Goal: Find specific page/section: Find specific page/section

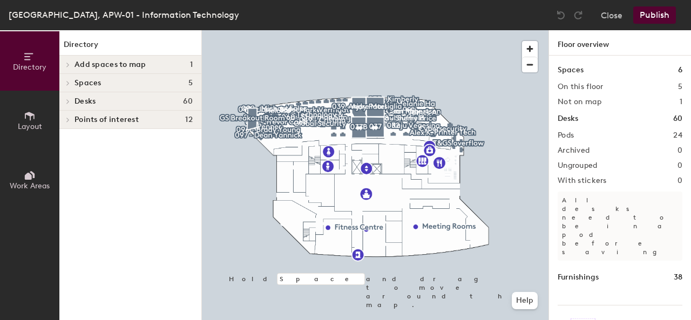
click at [38, 114] on button "Layout" at bounding box center [29, 120] width 59 height 59
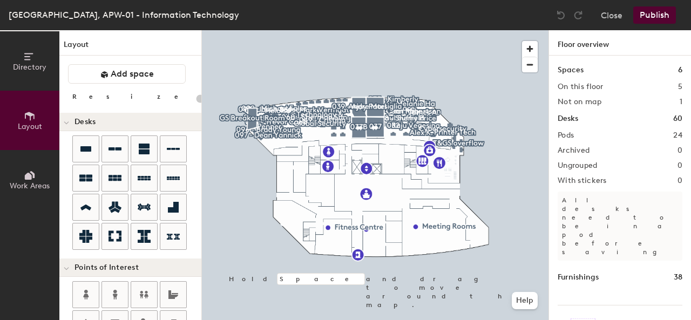
click at [32, 57] on icon at bounding box center [30, 57] width 12 height 12
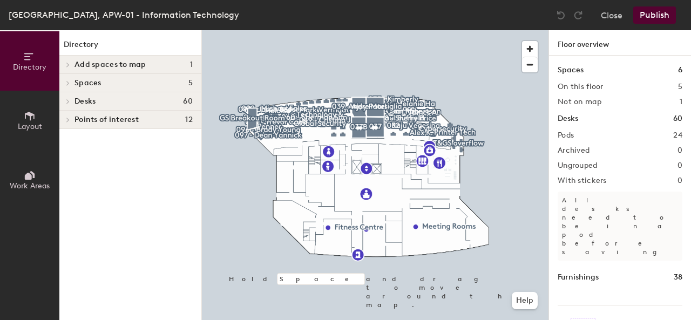
click at [69, 85] on icon at bounding box center [68, 82] width 4 height 5
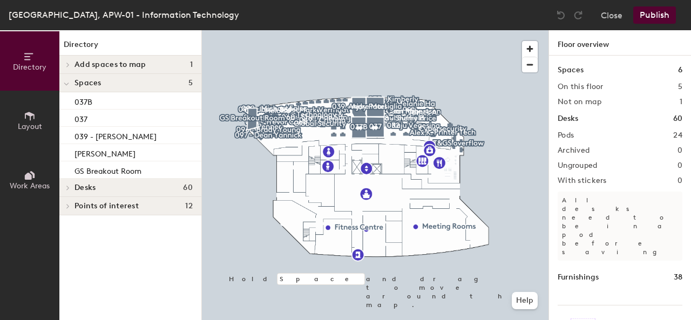
click at [71, 186] on span at bounding box center [67, 187] width 9 height 5
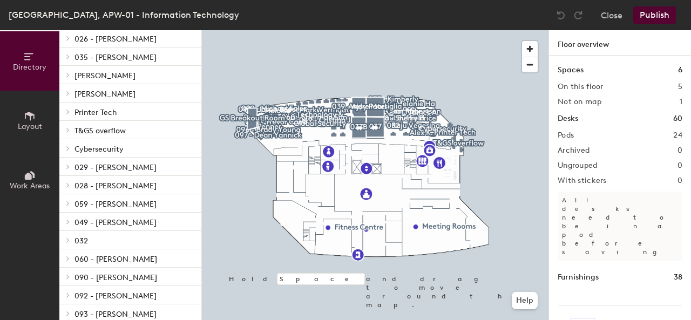
scroll to position [331, 0]
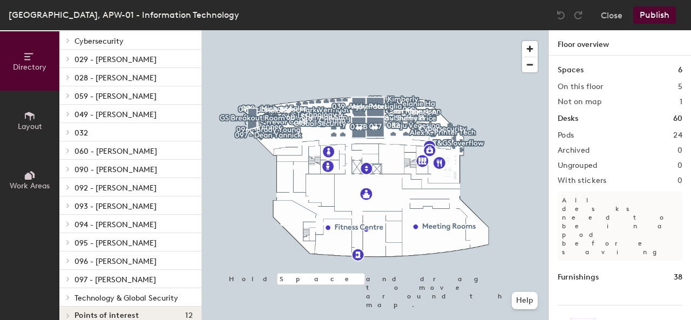
click at [38, 293] on div "Directory Layout Work Areas" at bounding box center [29, 175] width 59 height 290
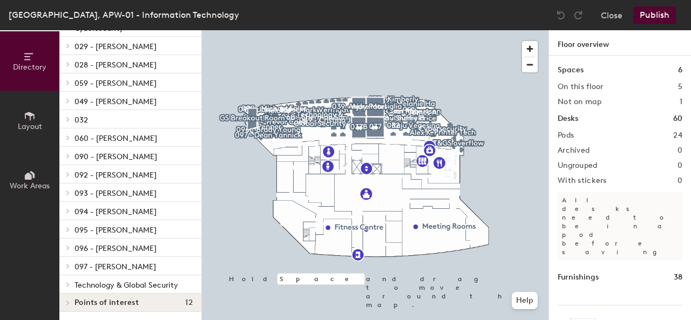
click at [130, 282] on span "Technology & Global Security" at bounding box center [126, 285] width 104 height 9
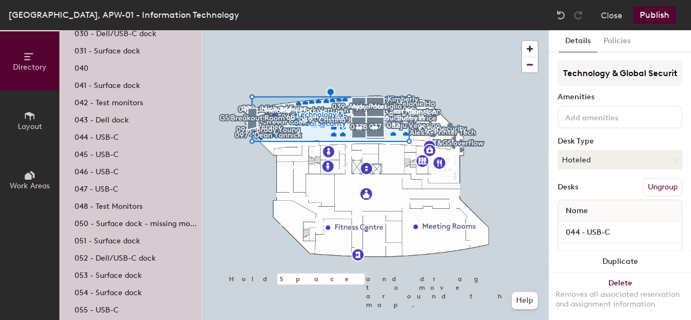
scroll to position [722, 0]
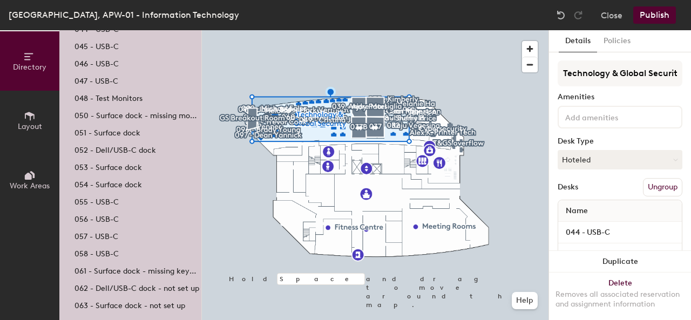
click at [104, 306] on p "063 - Surface dock - not set up" at bounding box center [129, 304] width 111 height 12
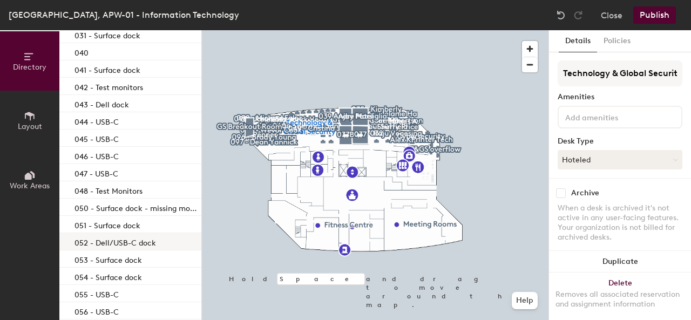
scroll to position [521, 0]
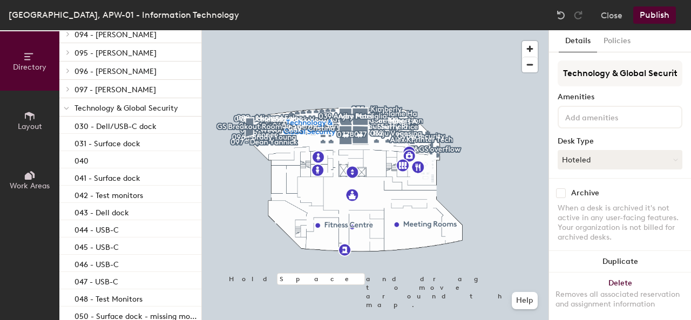
click at [134, 110] on span "Technology & Global Security" at bounding box center [126, 108] width 104 height 9
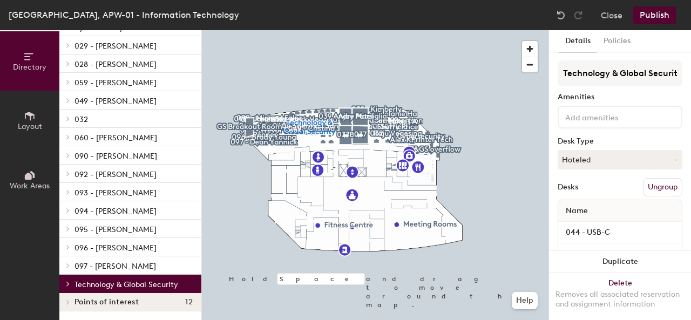
scroll to position [344, 0]
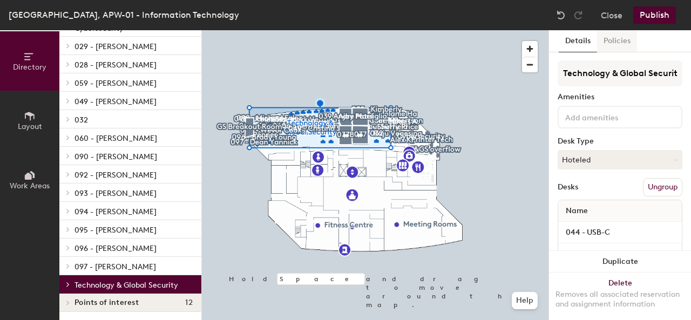
click at [622, 44] on button "Policies" at bounding box center [617, 41] width 40 height 22
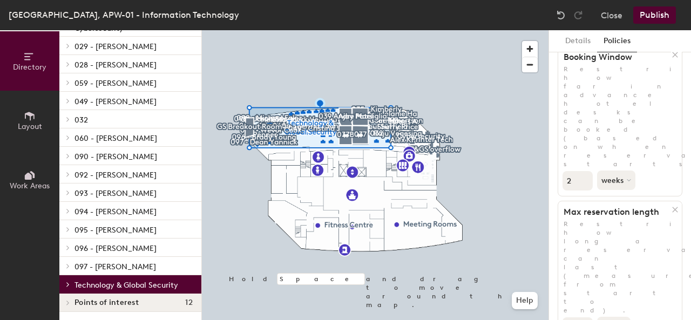
scroll to position [0, 0]
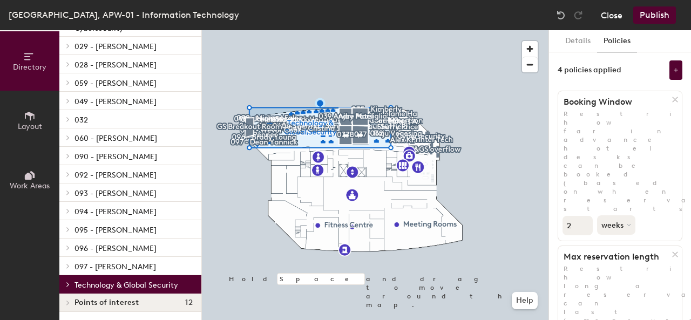
click at [615, 17] on button "Close" at bounding box center [612, 14] width 22 height 17
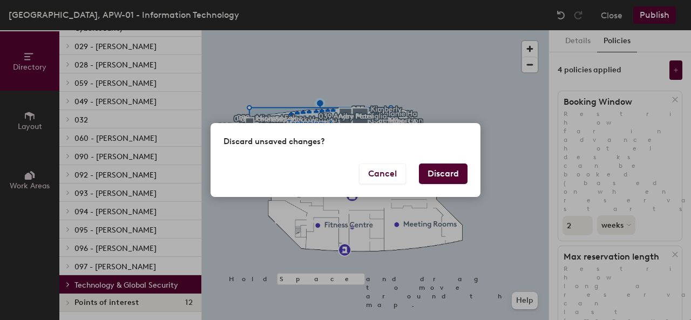
click at [438, 172] on button "Discard" at bounding box center [443, 174] width 49 height 21
